Goal: Information Seeking & Learning: Compare options

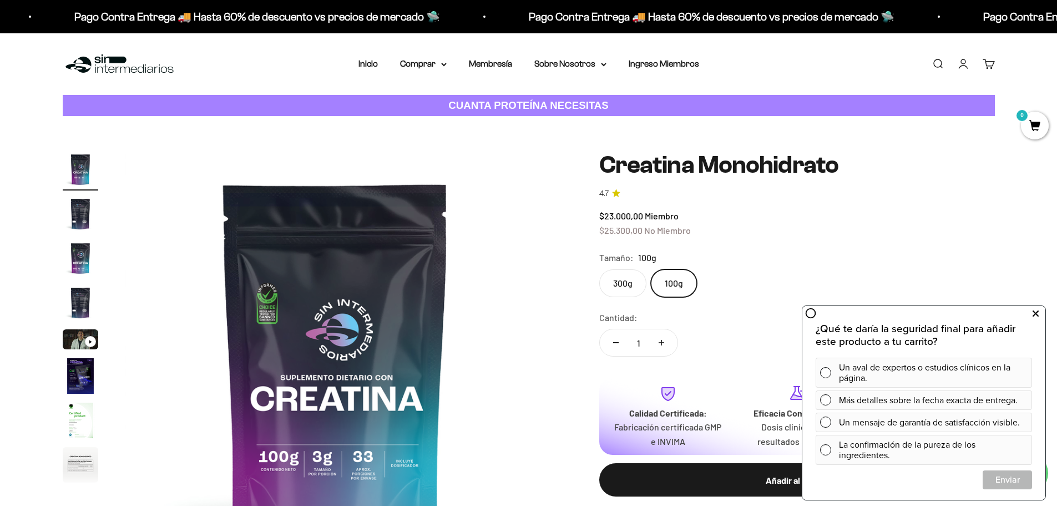
click at [1033, 312] on icon at bounding box center [1036, 313] width 6 height 14
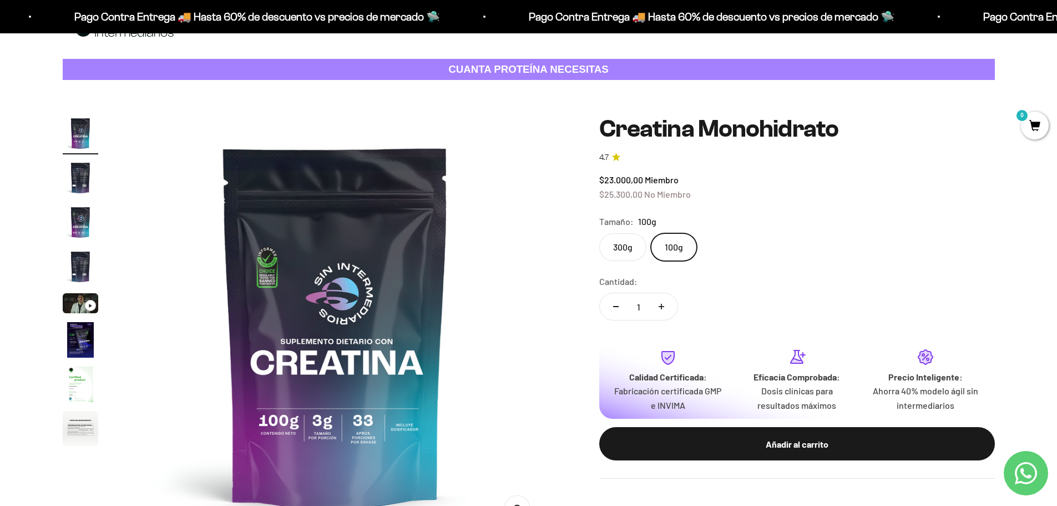
scroll to position [55, 0]
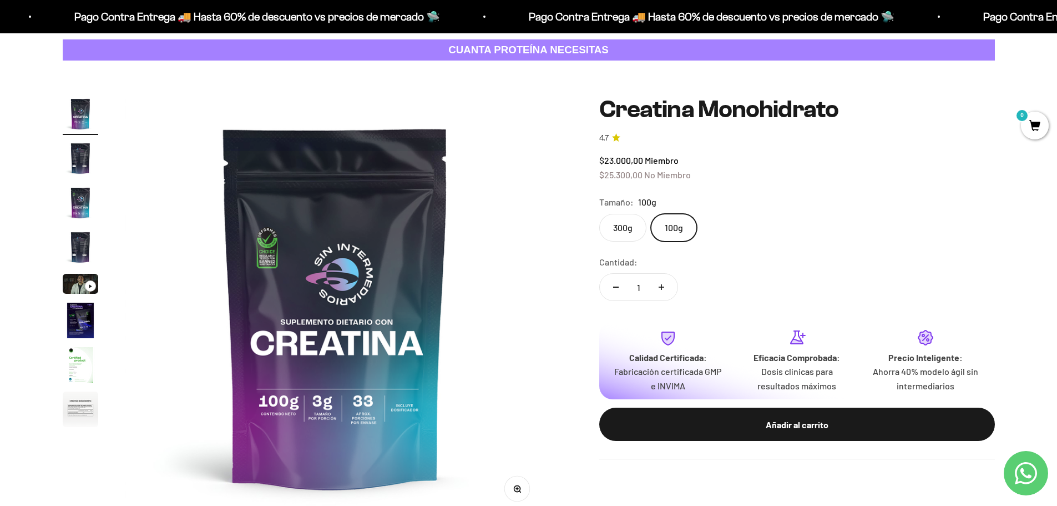
click at [626, 229] on label "300g" at bounding box center [622, 228] width 47 height 28
click at [599, 214] on input "300g" at bounding box center [599, 213] width 1 height 1
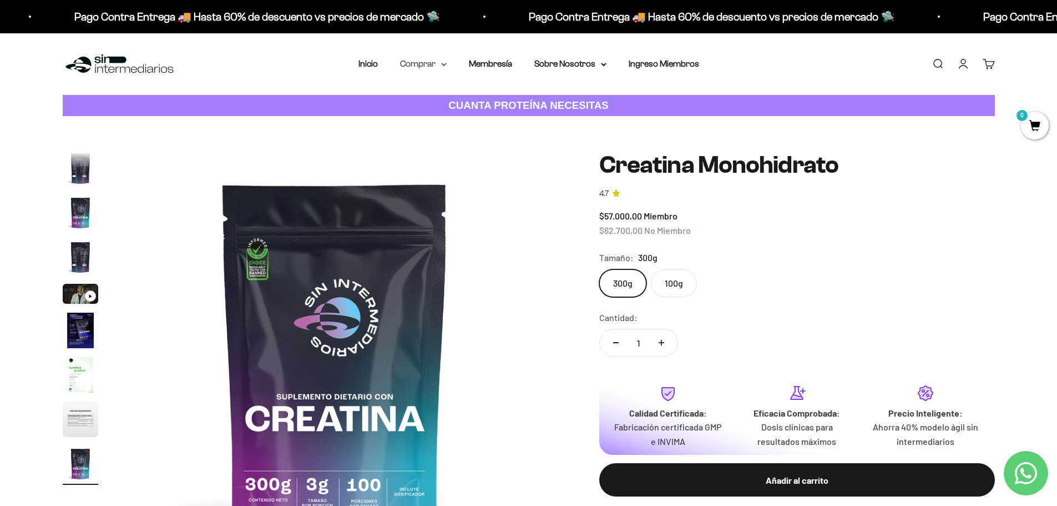
click at [443, 63] on icon at bounding box center [444, 65] width 6 height 4
click at [498, 97] on icon at bounding box center [496, 100] width 4 height 6
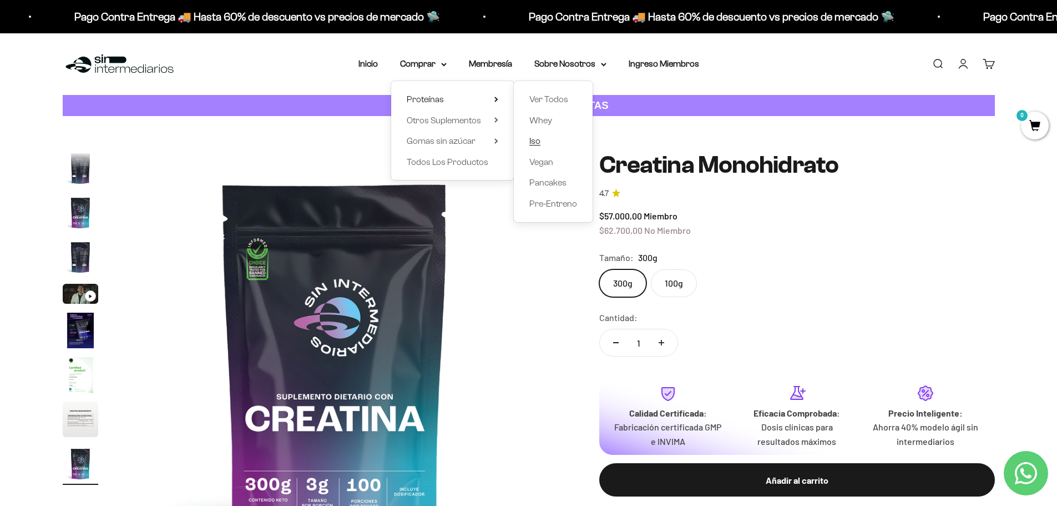
click at [537, 140] on span "Iso" at bounding box center [534, 140] width 11 height 9
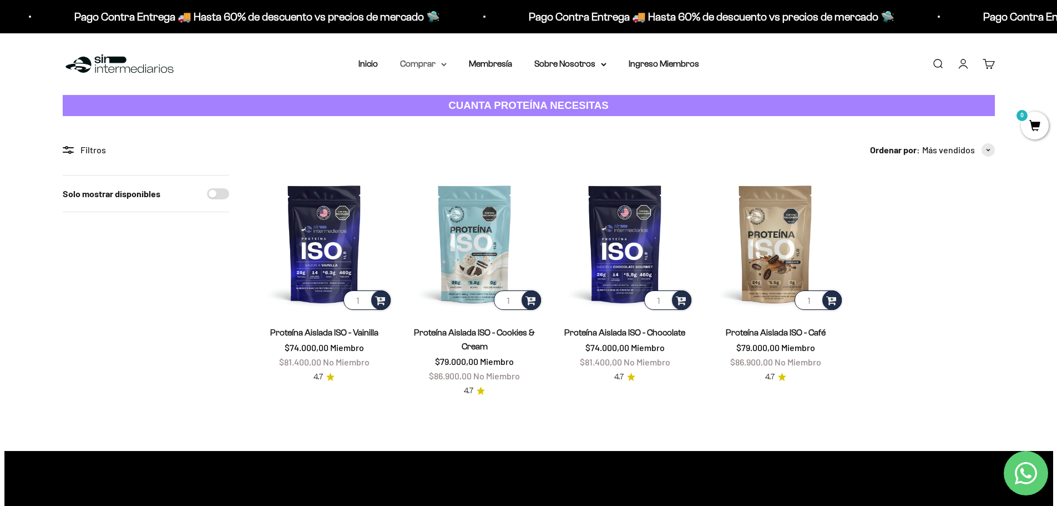
click at [446, 61] on summary "Comprar" at bounding box center [423, 64] width 47 height 14
click at [501, 98] on div "Proteínas Ver Todos Whey Iso Vegan" at bounding box center [452, 130] width 123 height 99
click at [496, 99] on icon at bounding box center [496, 100] width 4 height 6
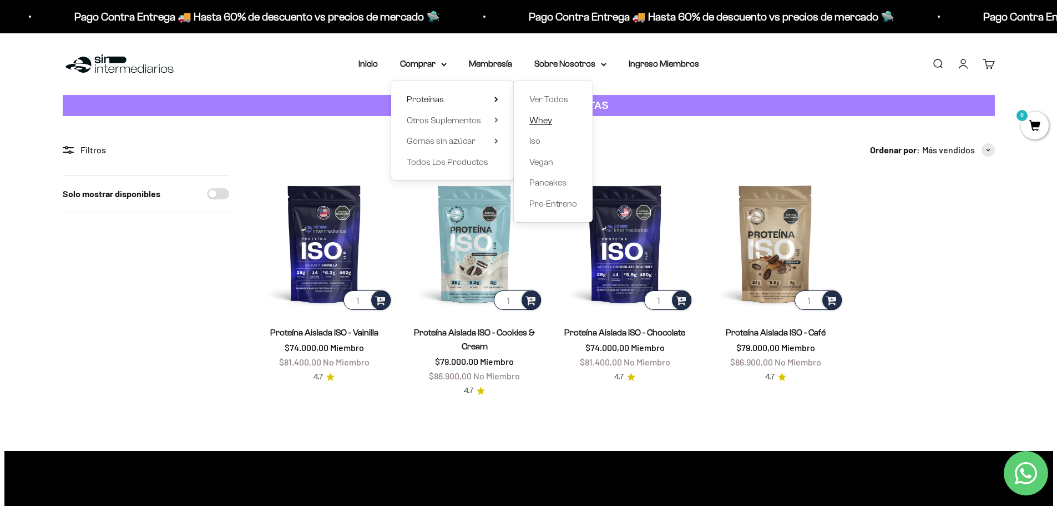
click at [544, 117] on span "Whey" at bounding box center [540, 119] width 23 height 9
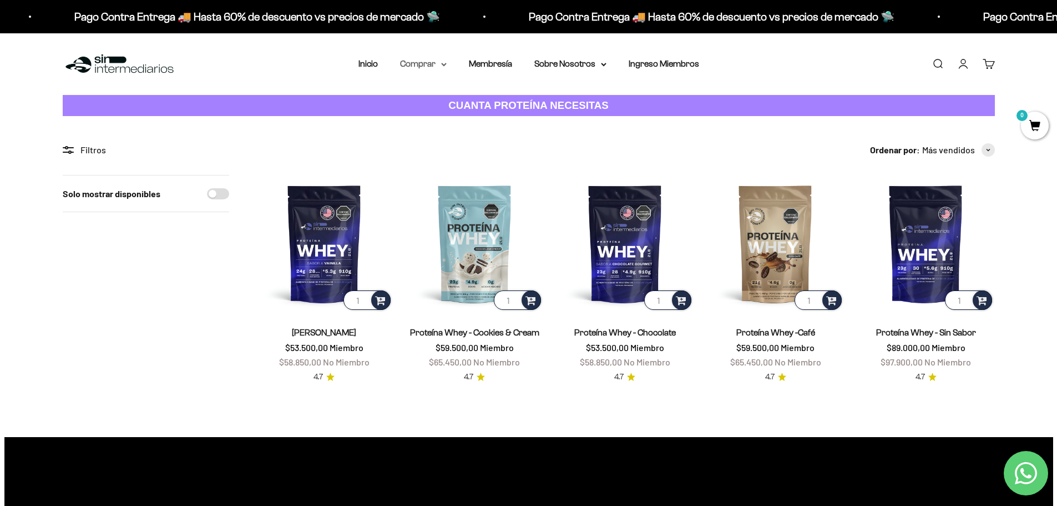
click at [440, 64] on summary "Comprar" at bounding box center [423, 64] width 47 height 14
click at [491, 119] on summary "Otros Suplementos" at bounding box center [453, 120] width 92 height 14
click at [494, 138] on icon at bounding box center [496, 141] width 4 height 6
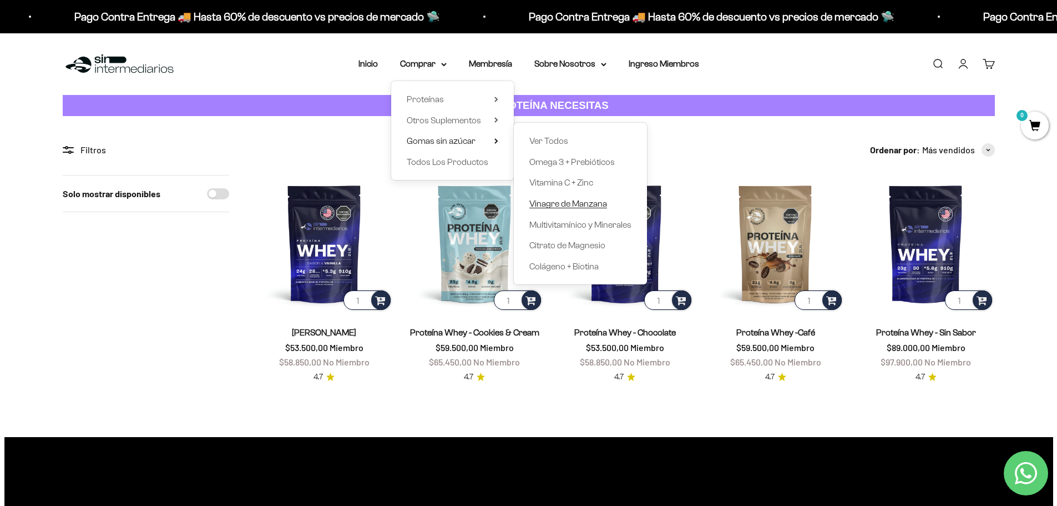
click at [561, 201] on span "Vinagre de Manzana" at bounding box center [568, 203] width 78 height 9
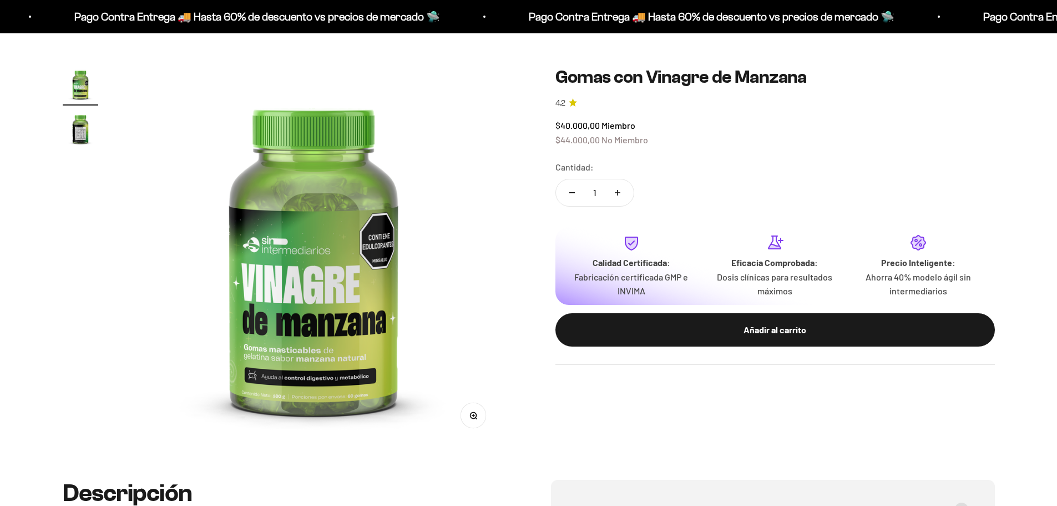
scroll to position [111, 0]
